Goal: Information Seeking & Learning: Check status

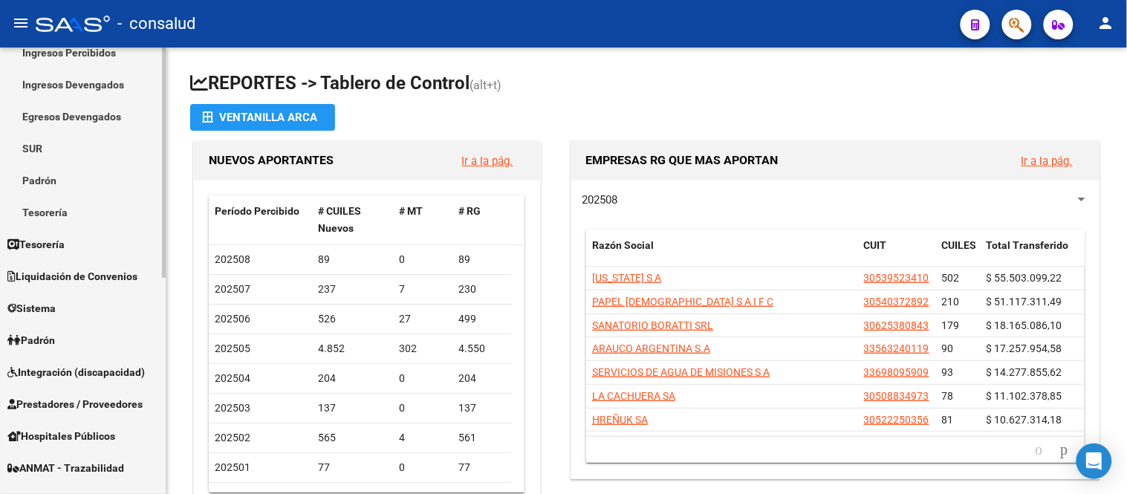
scroll to position [412, 0]
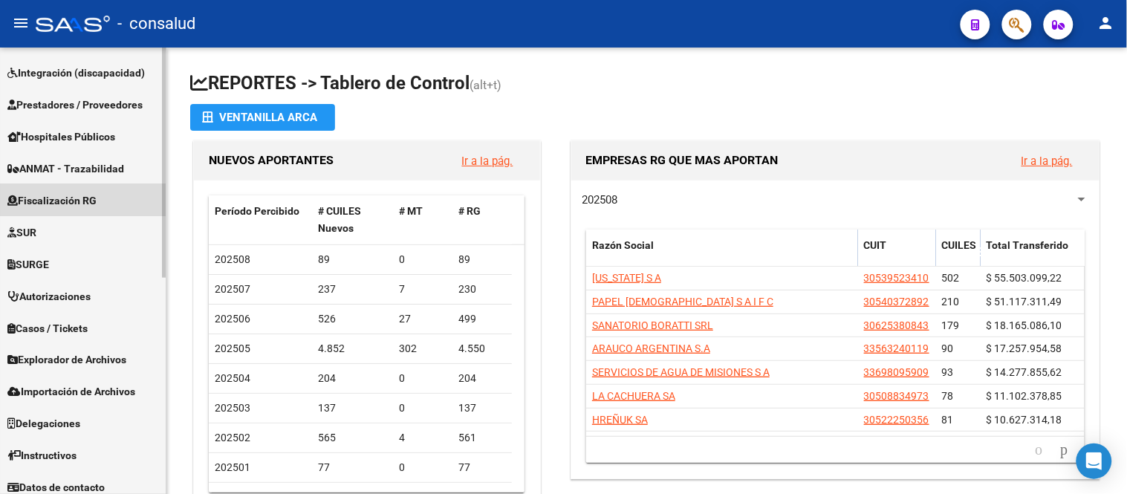
click at [93, 196] on span "Fiscalización RG" at bounding box center [51, 200] width 89 height 16
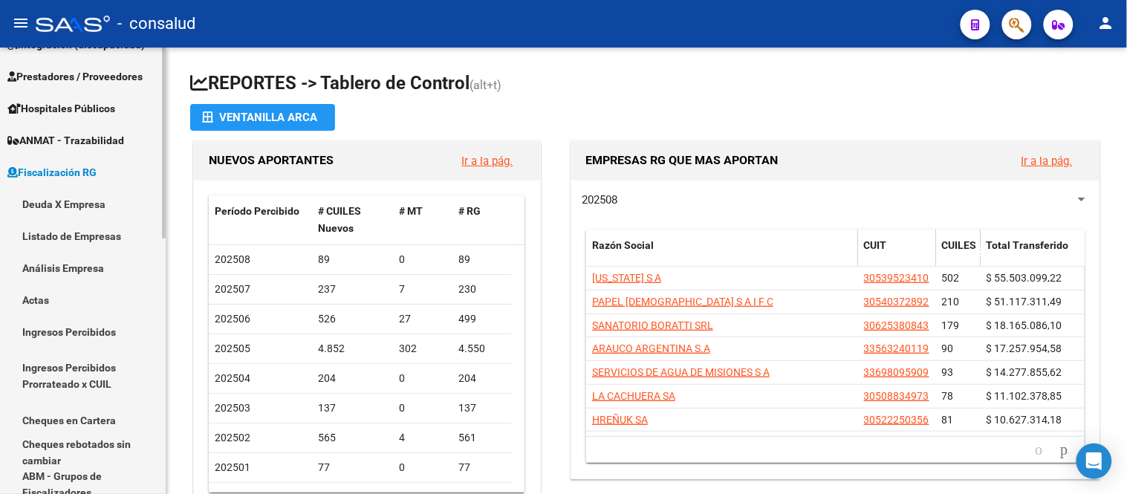
scroll to position [189, 0]
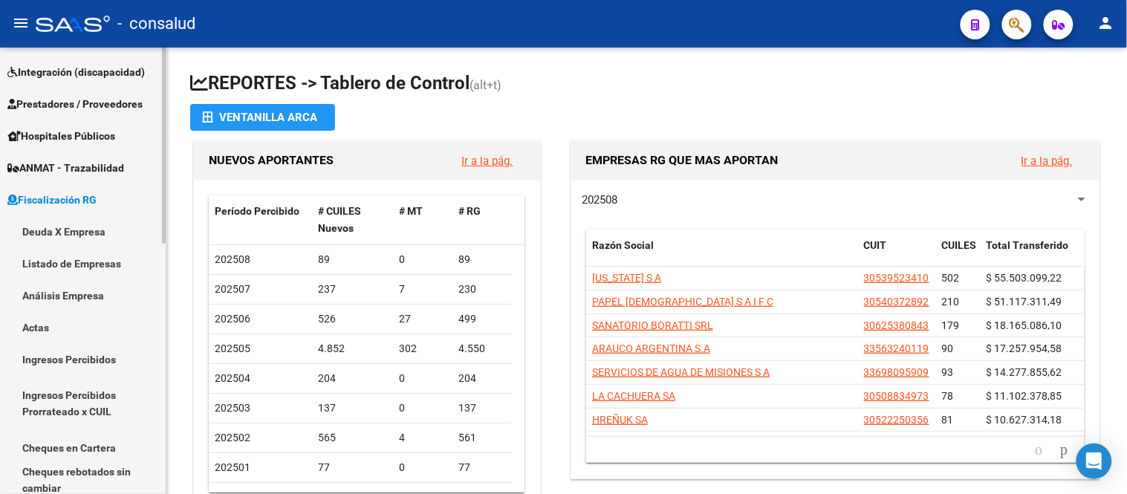
click at [82, 227] on link "Deuda X Empresa" at bounding box center [83, 231] width 166 height 32
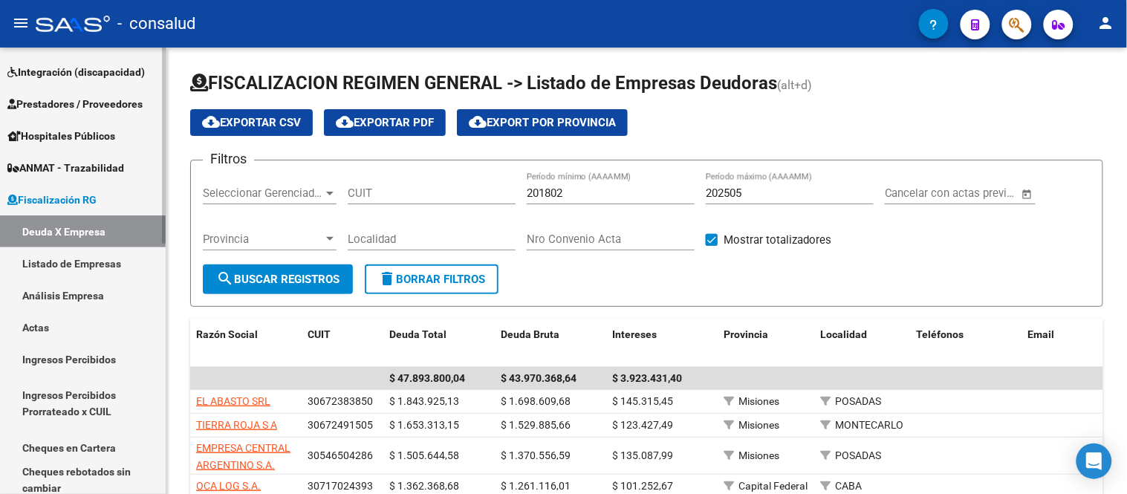
click at [86, 293] on link "Análisis Empresa" at bounding box center [83, 295] width 166 height 32
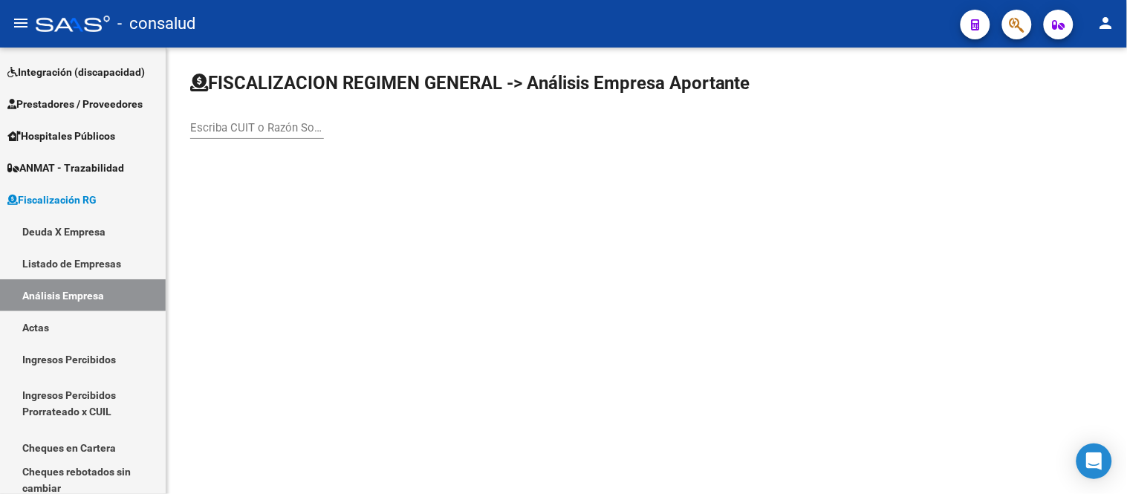
click at [276, 127] on input "Escriba CUIT o Razón Social para buscar" at bounding box center [257, 127] width 134 height 13
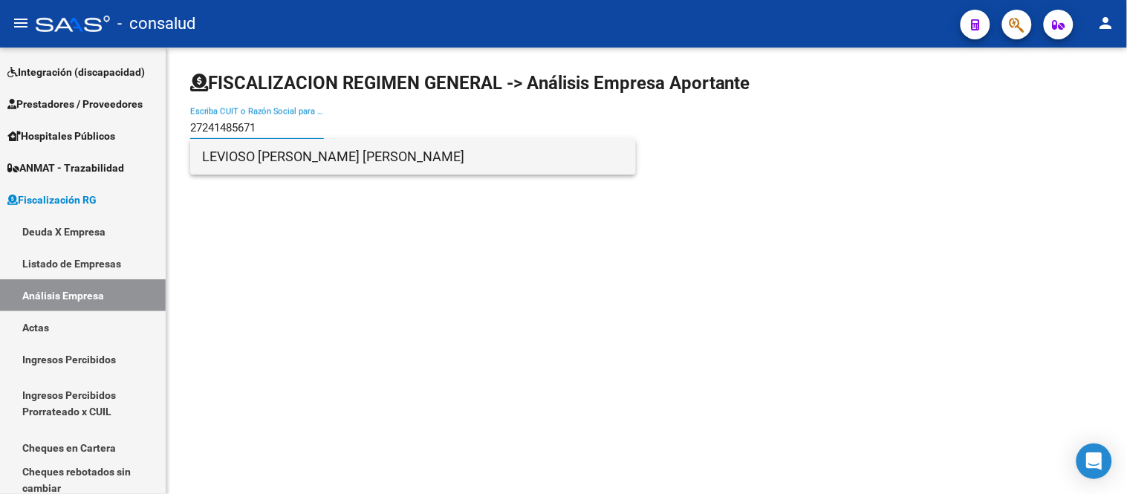
type input "27241485671"
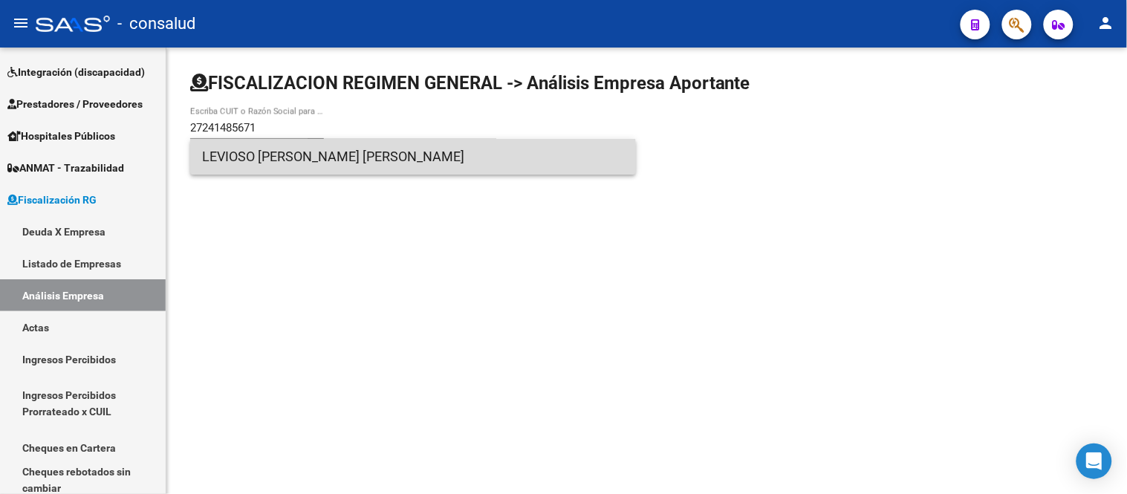
click at [283, 161] on span "LEVIOSO [PERSON_NAME] [PERSON_NAME]" at bounding box center [413, 157] width 422 height 36
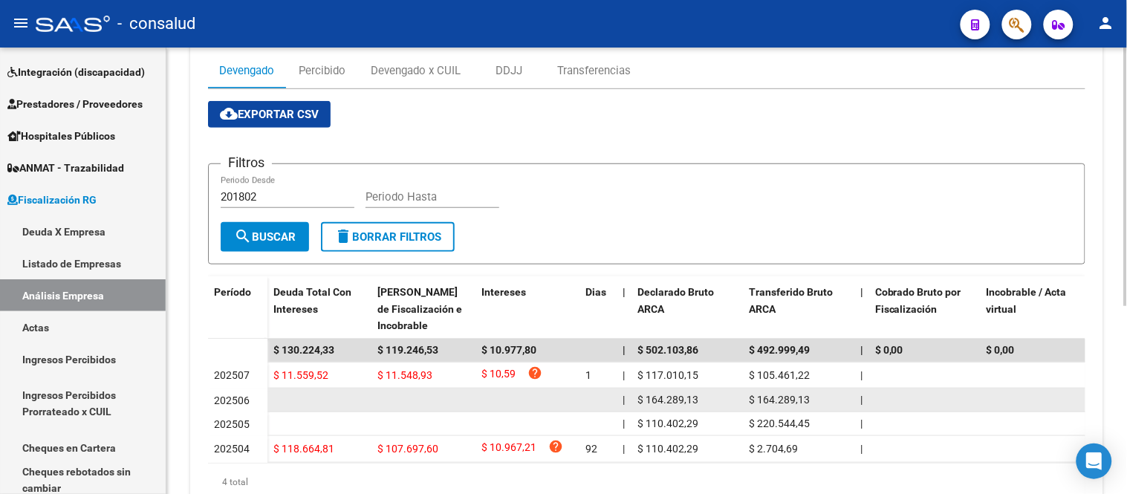
scroll to position [325, 0]
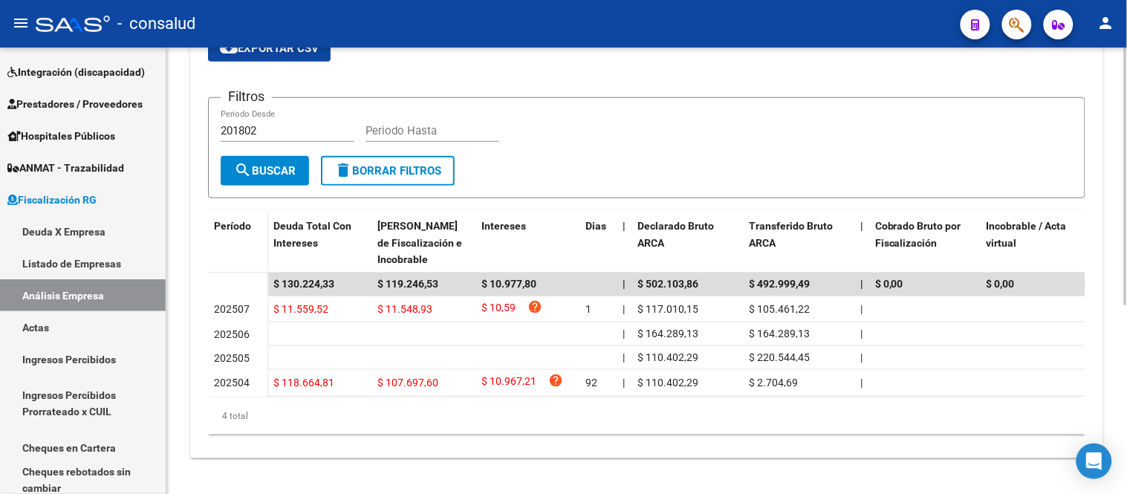
click at [1024, 126] on div "Filtros 201802 Periodo Desde Periodo Hasta" at bounding box center [647, 133] width 852 height 46
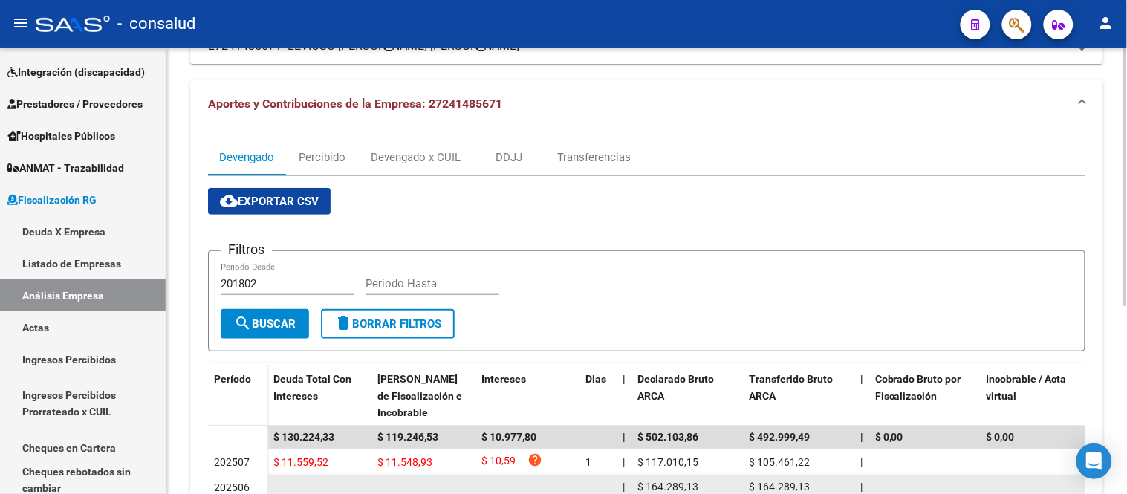
scroll to position [160, 0]
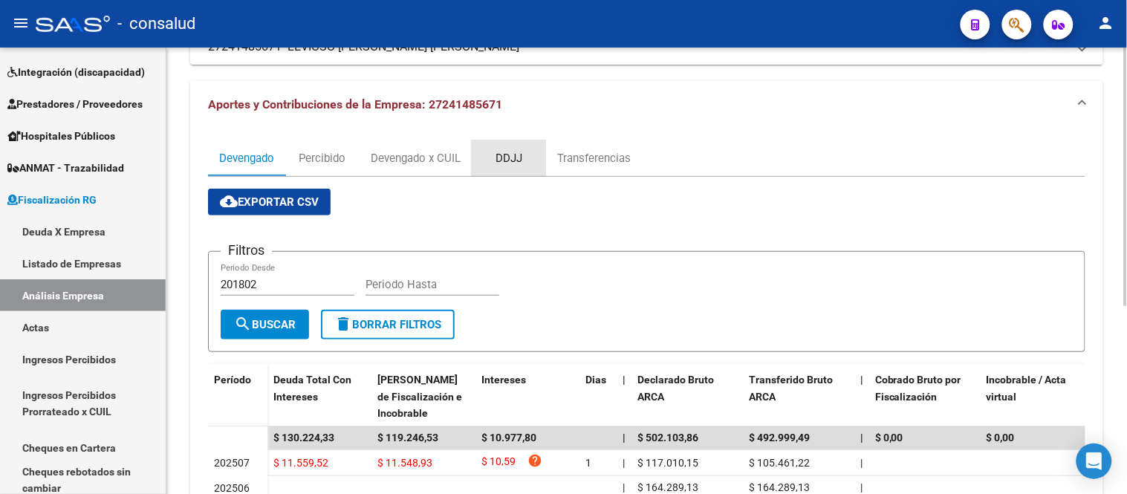
click at [514, 157] on div "DDJJ" at bounding box center [508, 158] width 27 height 16
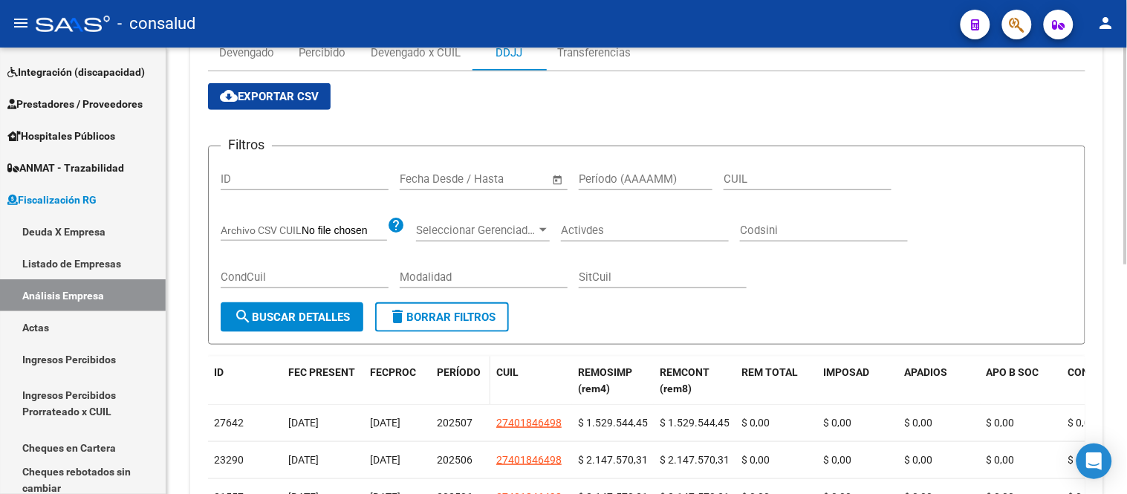
scroll to position [145, 0]
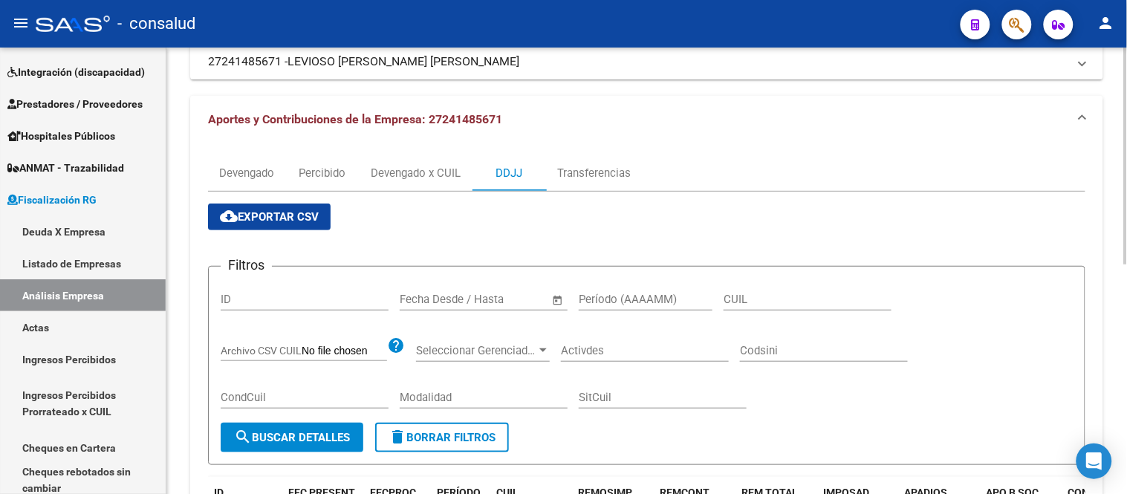
click at [286, 217] on span "cloud_download Exportar CSV" at bounding box center [269, 216] width 99 height 13
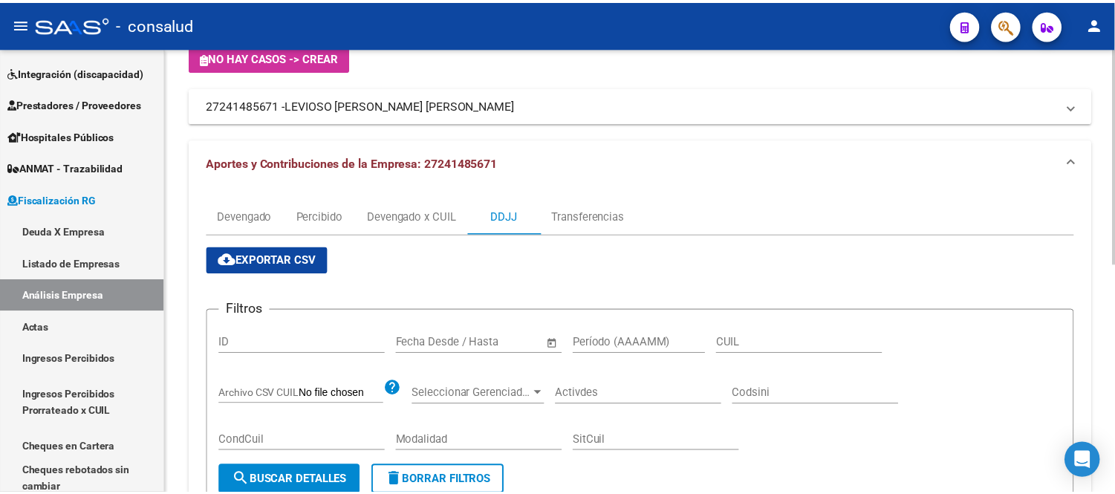
scroll to position [0, 0]
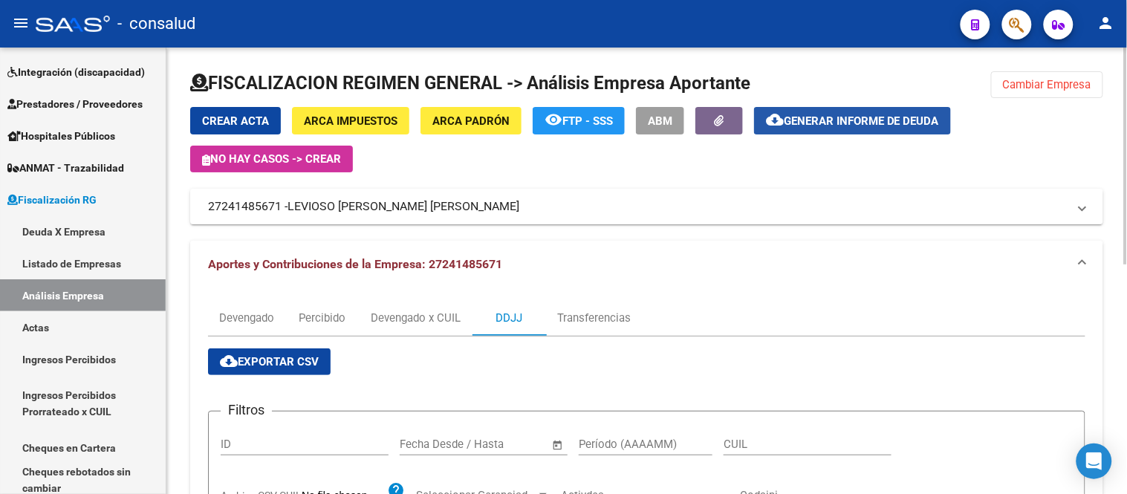
click at [885, 122] on span "Generar informe de deuda" at bounding box center [861, 120] width 155 height 13
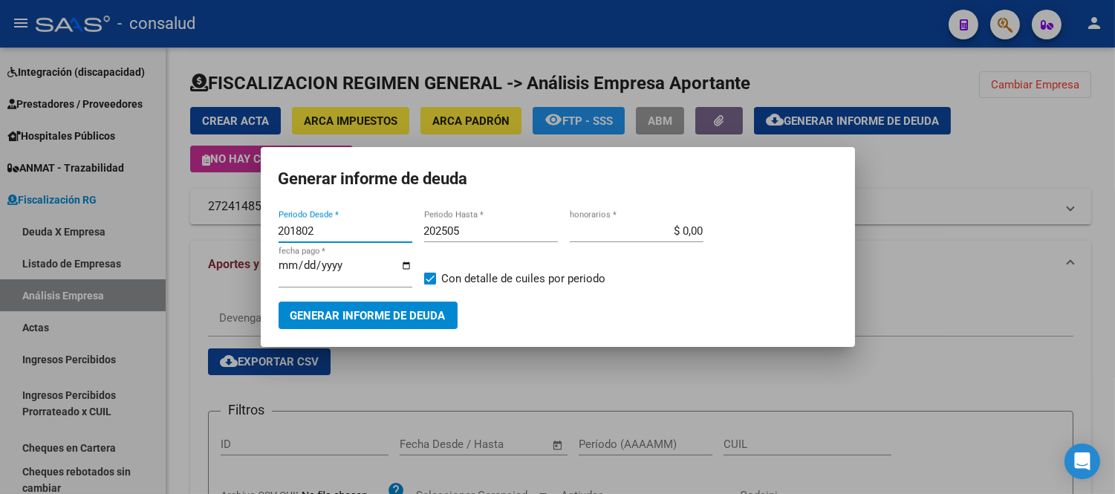
click at [322, 233] on input "201802" at bounding box center [346, 230] width 134 height 13
drag, startPoint x: 308, startPoint y: 233, endPoint x: 204, endPoint y: 214, distance: 106.5
click at [204, 214] on div "Generar informe de deuda 201802 Periodo Desde * 202505 Periodo Hasta * $ 0,00 h…" at bounding box center [557, 247] width 1115 height 494
type input "202504"
click at [483, 221] on div "202505 Periodo Hasta *" at bounding box center [491, 231] width 134 height 22
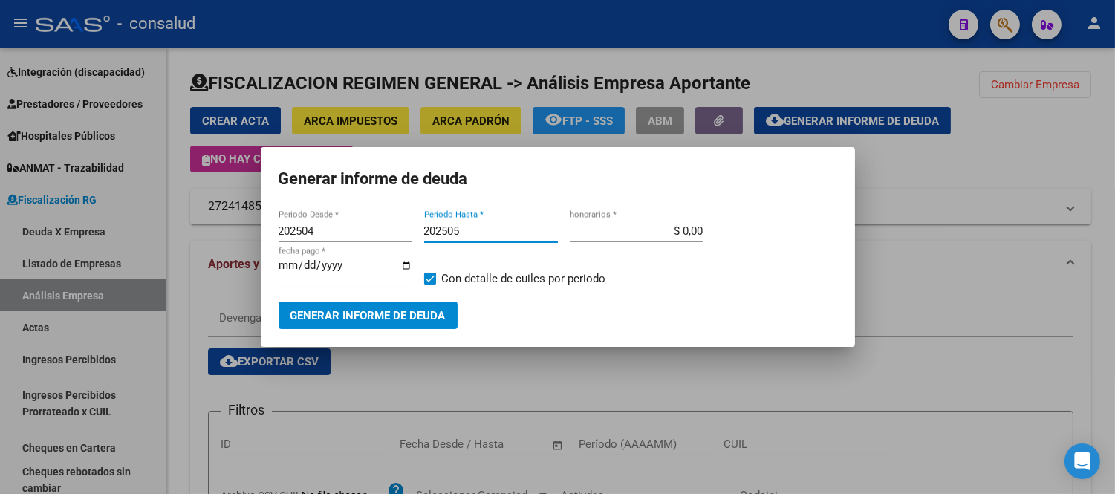
click at [483, 226] on input "202505" at bounding box center [491, 230] width 134 height 13
type input "202507"
click at [382, 316] on span "Generar informe de deuda" at bounding box center [367, 315] width 155 height 13
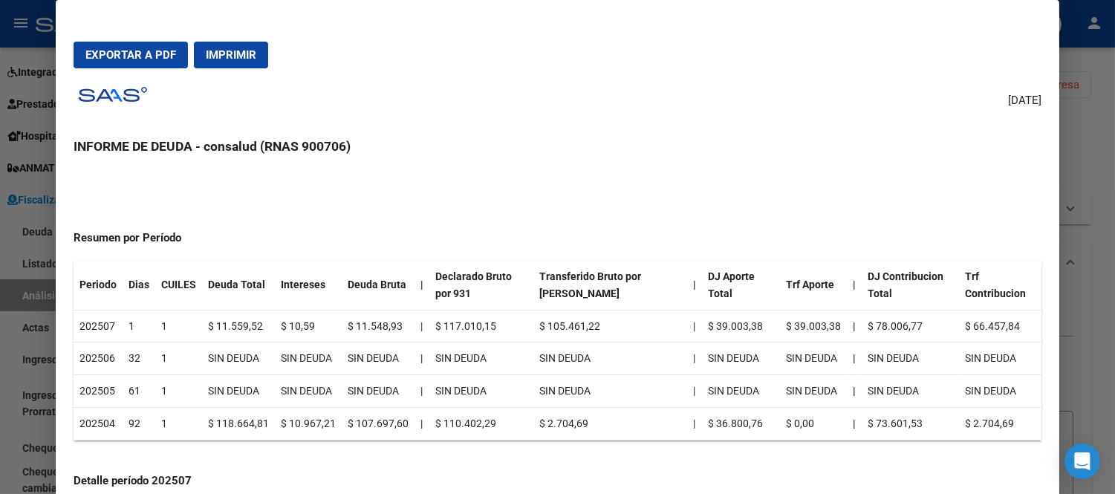
scroll to position [82, 0]
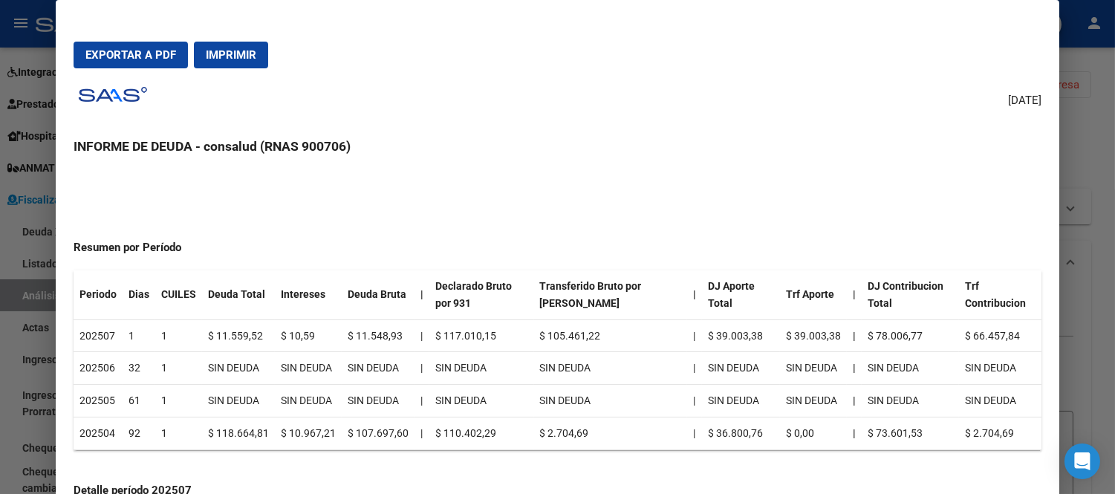
drag, startPoint x: 145, startPoint y: 420, endPoint x: 578, endPoint y: 438, distance: 433.4
click at [578, 438] on tr "202504 92 1 $ 118.664,81 $ 10.967,21 $ 107.697,60 | $ 110.402,29 $ 2.704,69 | $…" at bounding box center [558, 433] width 968 height 33
click at [290, 433] on td "$ 10.967,21" at bounding box center [308, 433] width 67 height 33
drag, startPoint x: 201, startPoint y: 432, endPoint x: 260, endPoint y: 440, distance: 59.2
click at [260, 440] on td "$ 118.664,81" at bounding box center [238, 433] width 73 height 33
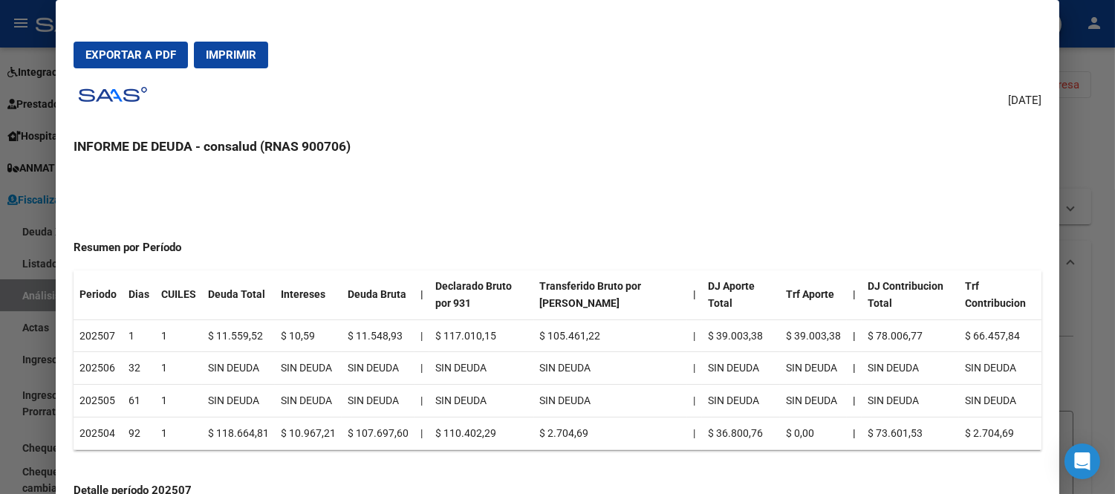
drag, startPoint x: 219, startPoint y: 335, endPoint x: 206, endPoint y: 335, distance: 12.6
click at [212, 335] on td "$ 11.559,52" at bounding box center [238, 335] width 73 height 33
drag, startPoint x: 203, startPoint y: 335, endPoint x: 273, endPoint y: 348, distance: 71.7
click at [273, 348] on tr "202507 1 1 $ 11.559,52 $ 10,59 $ 11.548,93 | $ 117.010,15 $ 105.461,22 | $ 39.0…" at bounding box center [558, 335] width 968 height 33
drag, startPoint x: 352, startPoint y: 336, endPoint x: 369, endPoint y: 335, distance: 17.1
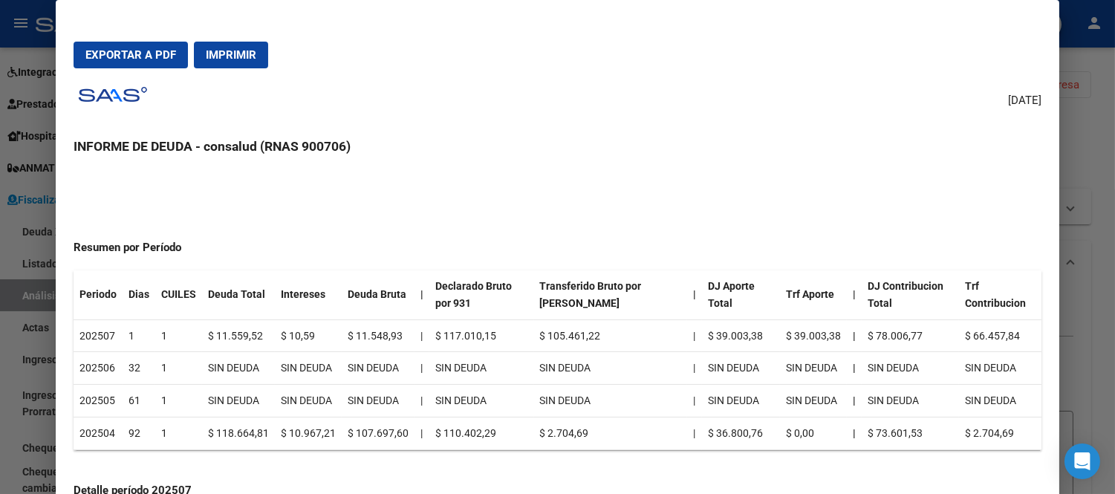
click at [369, 335] on td "$ 11.548,93" at bounding box center [378, 335] width 73 height 33
drag, startPoint x: 442, startPoint y: 331, endPoint x: 461, endPoint y: 331, distance: 18.6
click at [461, 331] on td "$ 117.010,15" at bounding box center [481, 335] width 104 height 33
drag, startPoint x: 461, startPoint y: 331, endPoint x: 470, endPoint y: 331, distance: 9.7
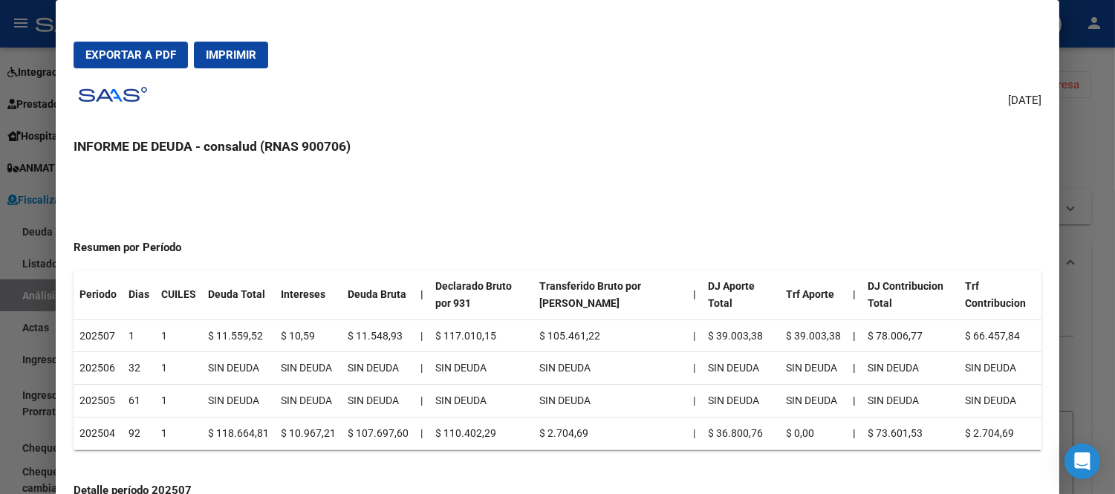
click at [461, 331] on td "$ 117.010,15" at bounding box center [481, 335] width 104 height 33
drag, startPoint x: 559, startPoint y: 333, endPoint x: 578, endPoint y: 333, distance: 19.3
click at [578, 333] on td "$ 105.461,22" at bounding box center [611, 335] width 154 height 33
drag, startPoint x: 559, startPoint y: 333, endPoint x: 593, endPoint y: 333, distance: 34.2
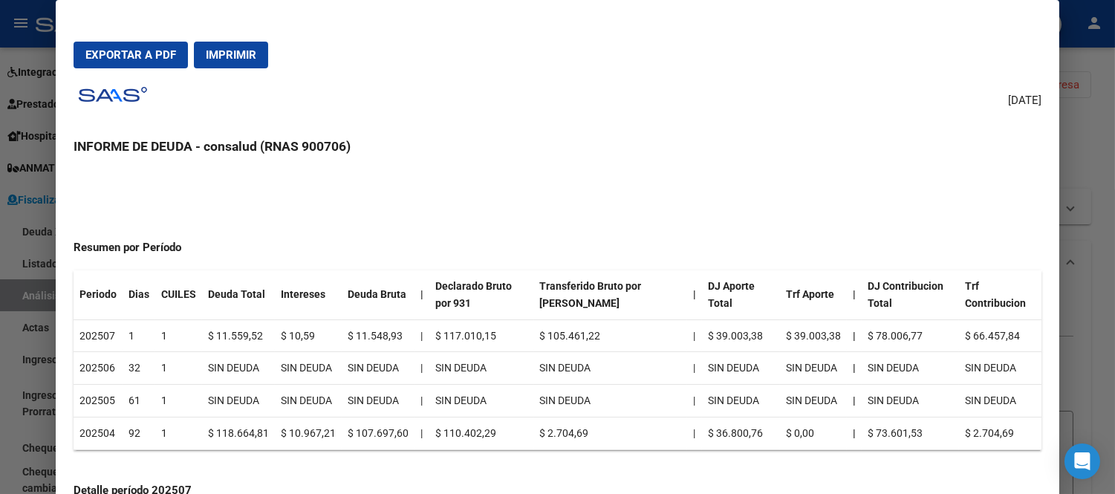
click at [593, 333] on td "$ 105.461,22" at bounding box center [611, 335] width 154 height 33
drag, startPoint x: 689, startPoint y: 335, endPoint x: 749, endPoint y: 337, distance: 59.5
click at [749, 337] on td "$ 39.003,38" at bounding box center [741, 335] width 78 height 33
drag, startPoint x: 776, startPoint y: 332, endPoint x: 798, endPoint y: 331, distance: 21.6
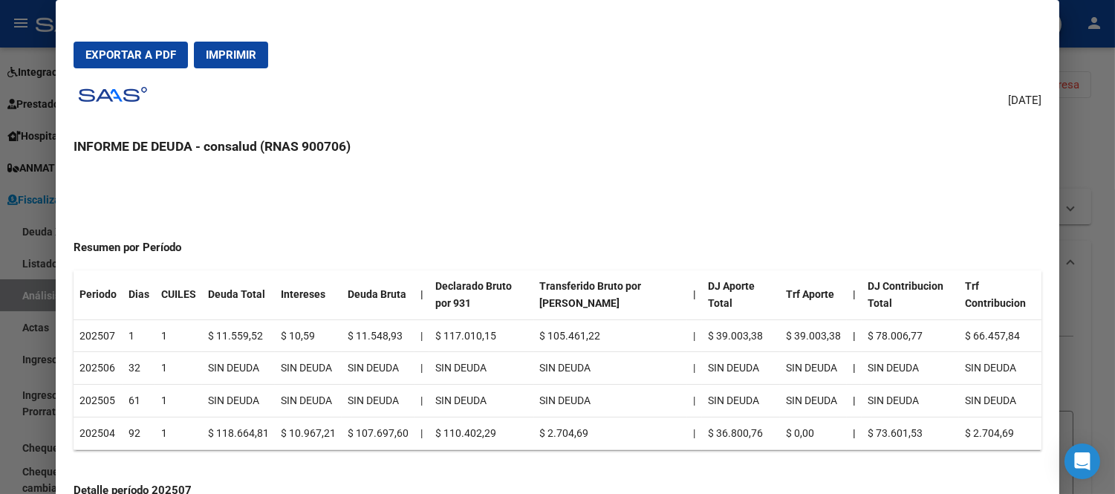
click at [798, 331] on td "$ 39.003,38" at bounding box center [813, 335] width 67 height 33
drag, startPoint x: 864, startPoint y: 338, endPoint x: 882, endPoint y: 338, distance: 17.8
click at [882, 338] on td "$ 78.006,77" at bounding box center [910, 335] width 97 height 33
click at [899, 347] on td "$ 78.006,77" at bounding box center [910, 335] width 97 height 33
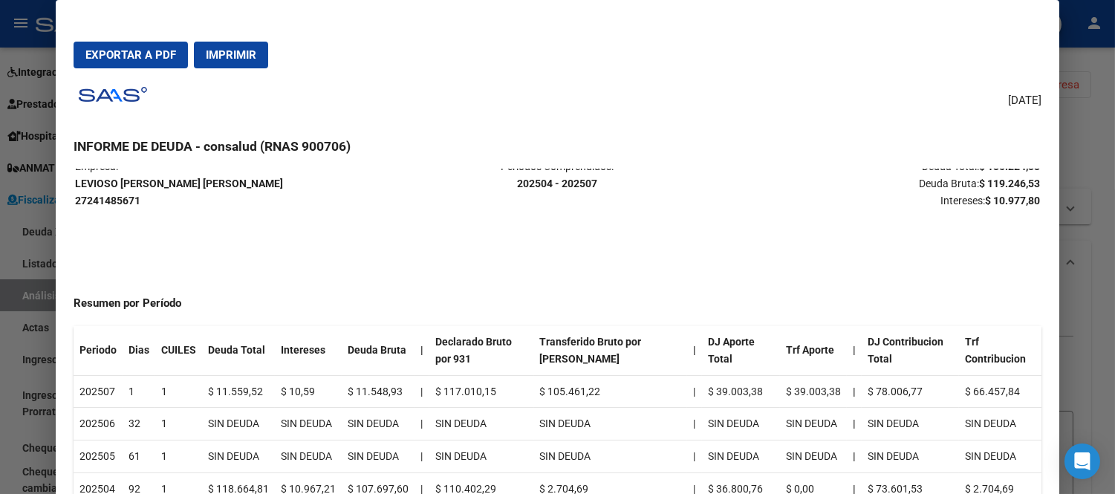
scroll to position [0, 0]
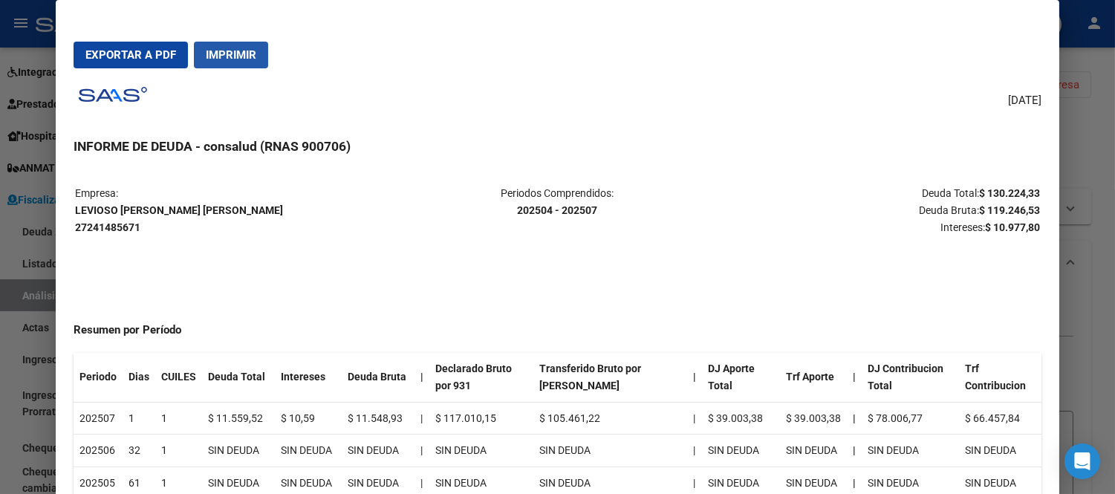
click at [232, 52] on span "Imprimir" at bounding box center [231, 54] width 51 height 13
